Goal: Transaction & Acquisition: Obtain resource

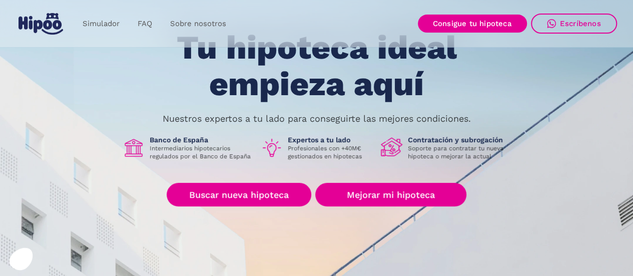
scroll to position [100, 0]
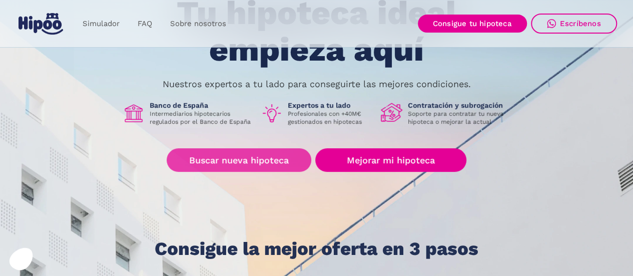
click at [229, 162] on link "Buscar nueva hipoteca" at bounding box center [239, 160] width 145 height 24
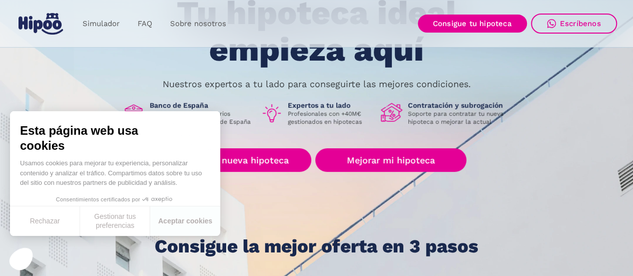
click at [256, 214] on div "Tu hipoteca ideal empieza aquí Nuestros expertos a tu lado para conseguirte las…" at bounding box center [317, 125] width 601 height 261
click at [196, 223] on button "Aceptar cookies" at bounding box center [185, 221] width 70 height 30
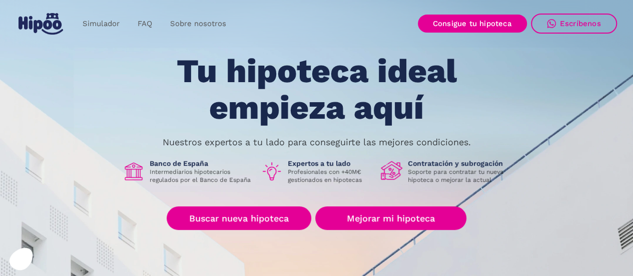
scroll to position [50, 0]
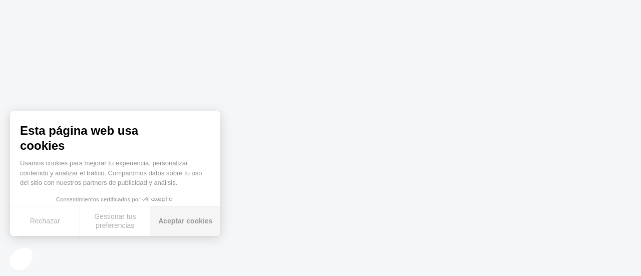
click at [197, 221] on button "Aceptar cookies" at bounding box center [185, 221] width 70 height 30
